Goal: Information Seeking & Learning: Find specific fact

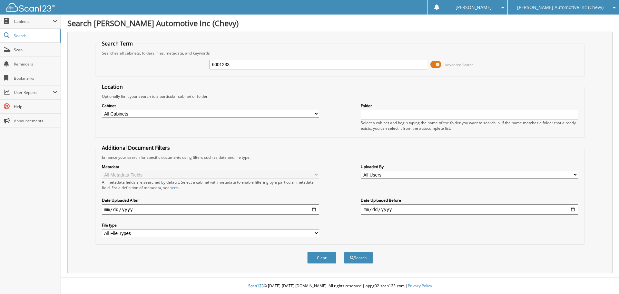
type input "6001233"
click at [344, 251] on button "Search" at bounding box center [358, 257] width 29 height 12
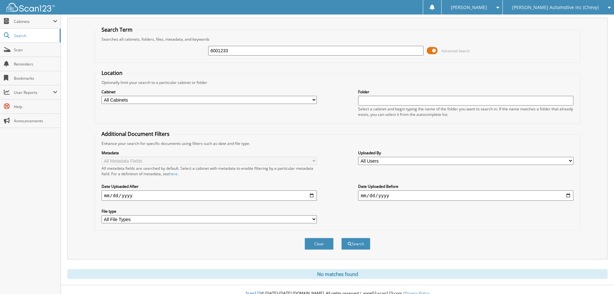
scroll to position [22, 0]
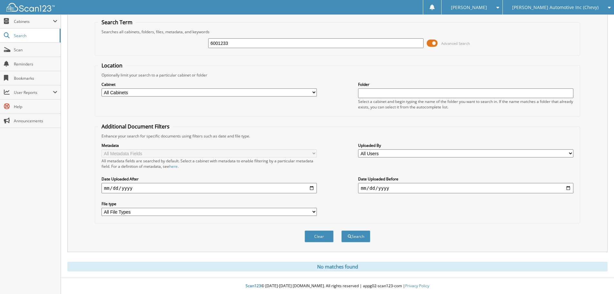
type input "6001233"
click at [341, 230] on button "Search" at bounding box center [355, 236] width 29 height 12
